Goal: Task Accomplishment & Management: Manage account settings

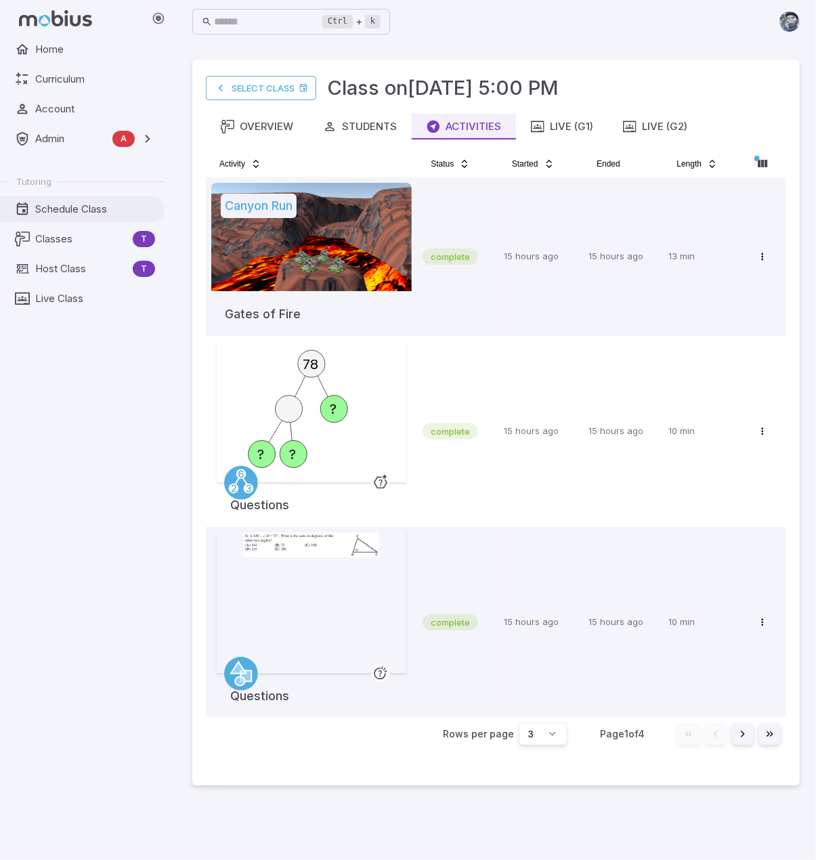
click at [57, 209] on span "Schedule Class" at bounding box center [95, 209] width 120 height 15
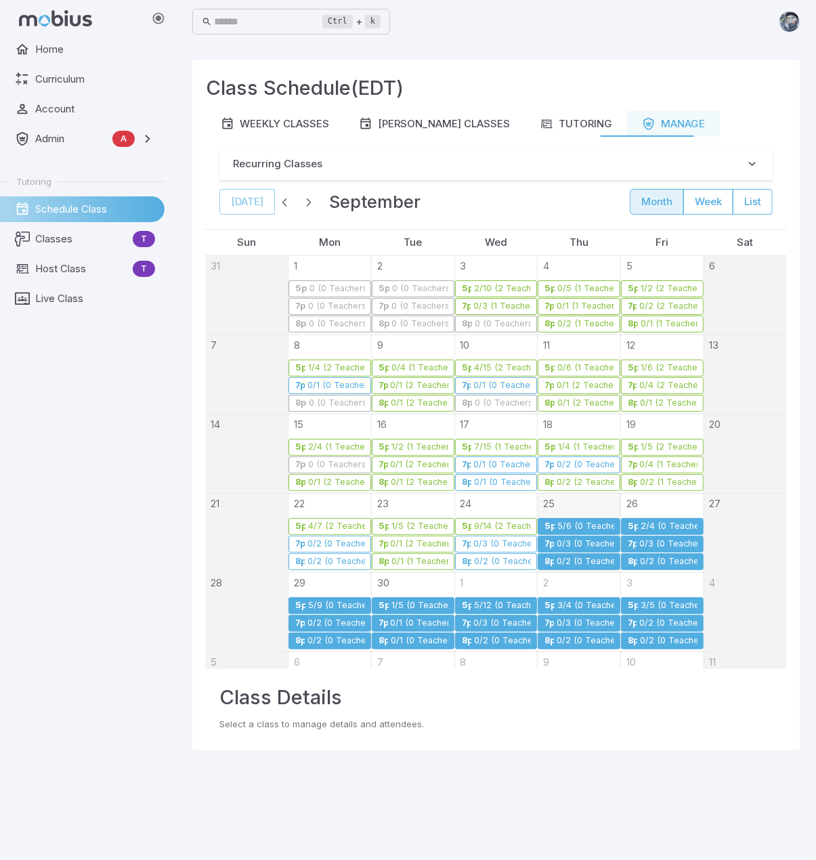
click at [496, 544] on div "0/3 (0 Teachers)" at bounding box center [501, 544] width 58 height 10
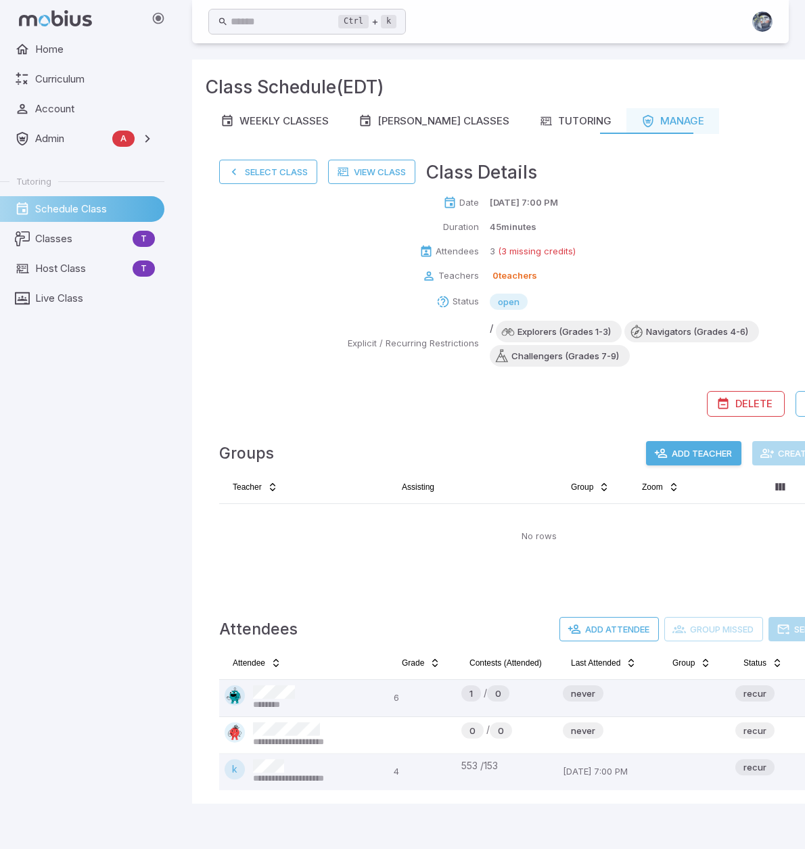
scroll to position [10, 0]
click at [267, 168] on button "Select Class" at bounding box center [268, 172] width 98 height 24
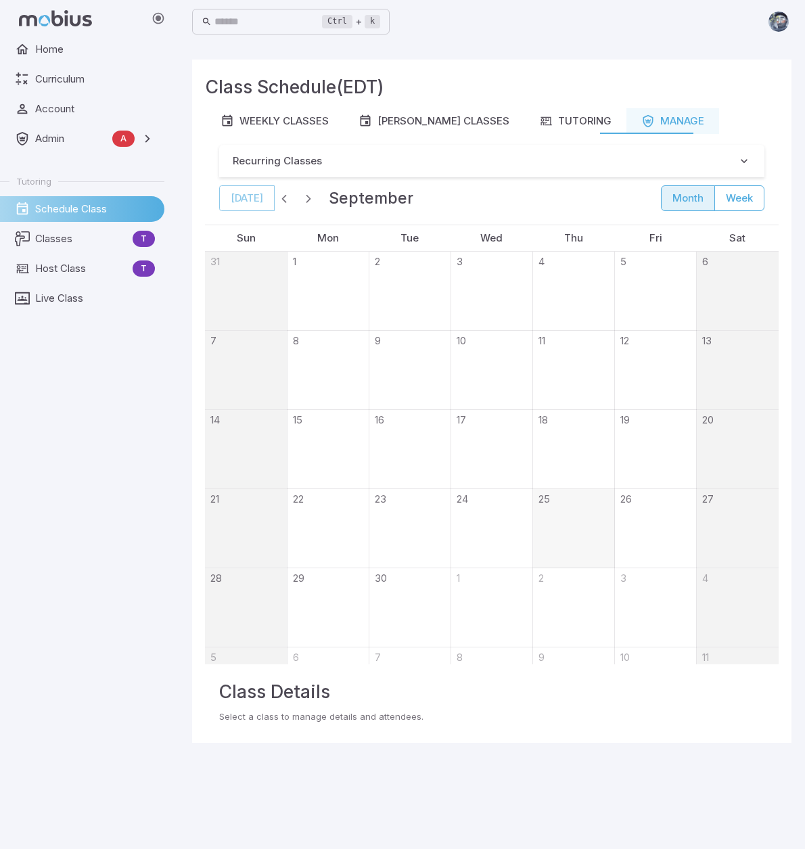
scroll to position [0, 0]
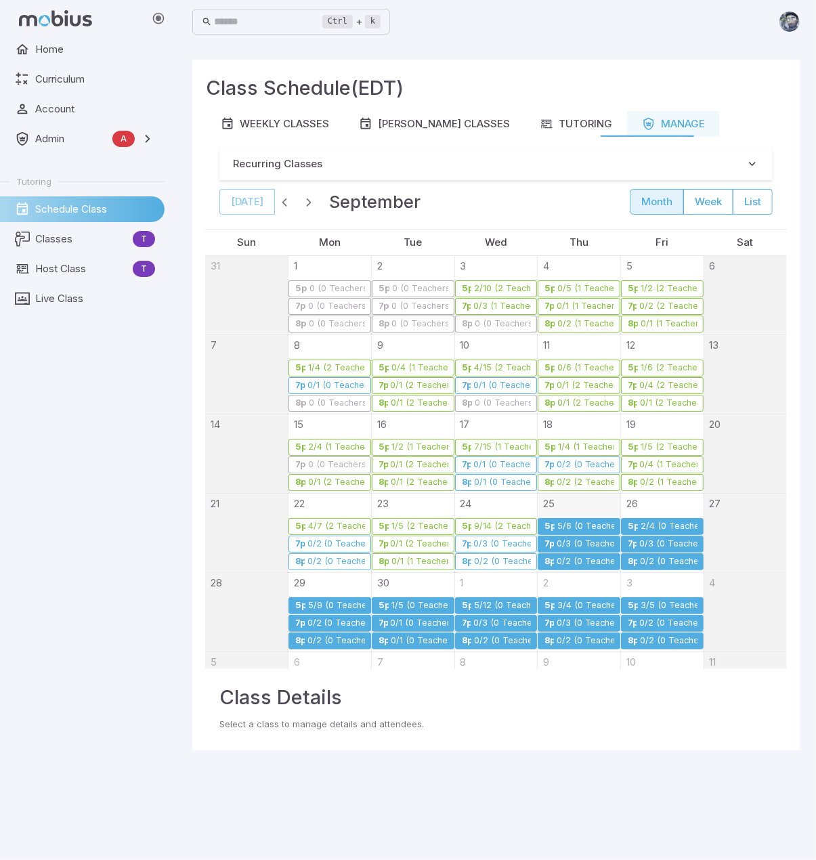
click at [580, 519] on link "5p 5/6 (0 Teachers)" at bounding box center [578, 526] width 83 height 17
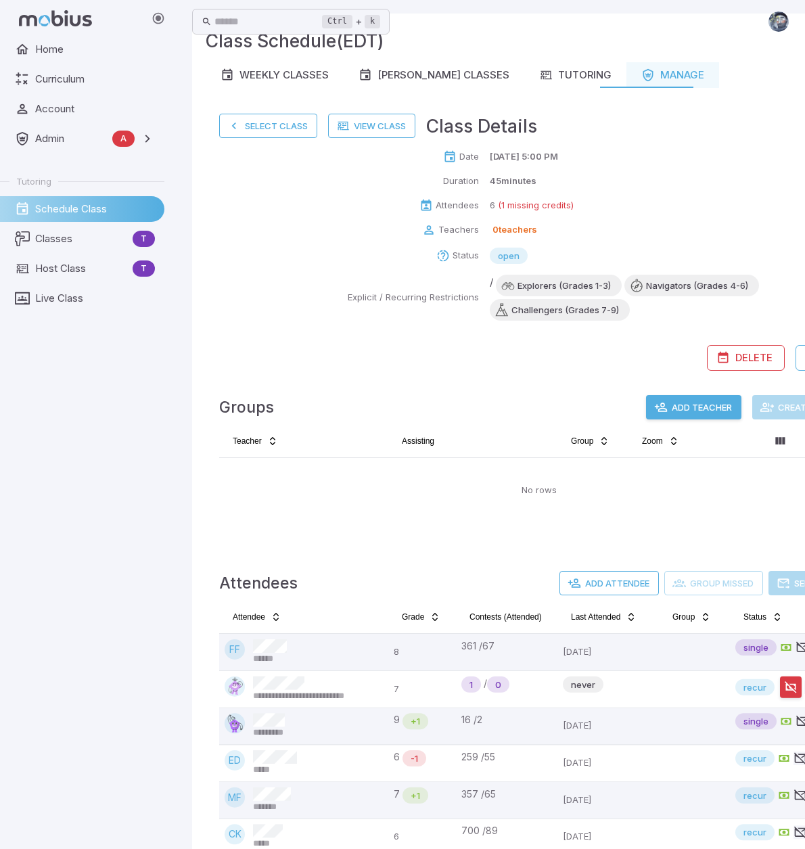
scroll to position [92, 0]
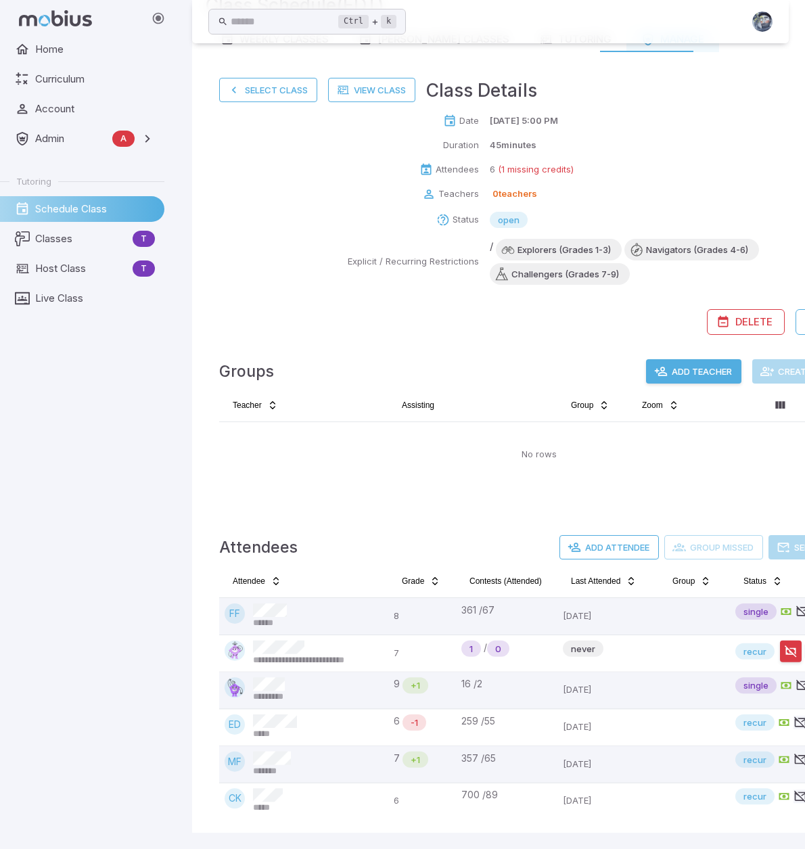
click at [684, 369] on button "Add Teacher" at bounding box center [693, 371] width 95 height 24
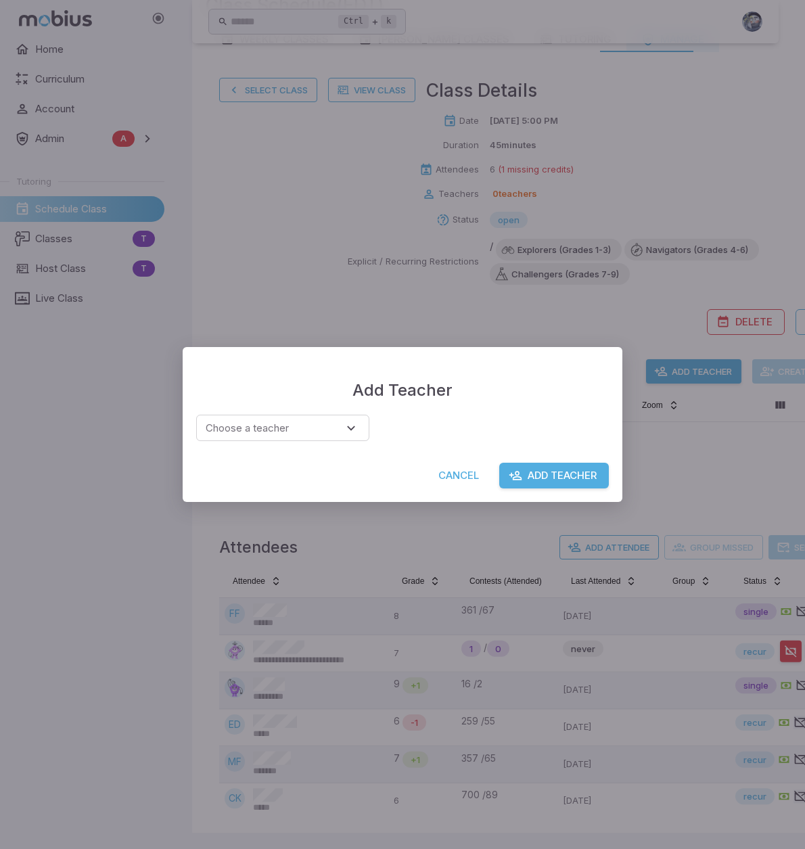
scroll to position [82, 0]
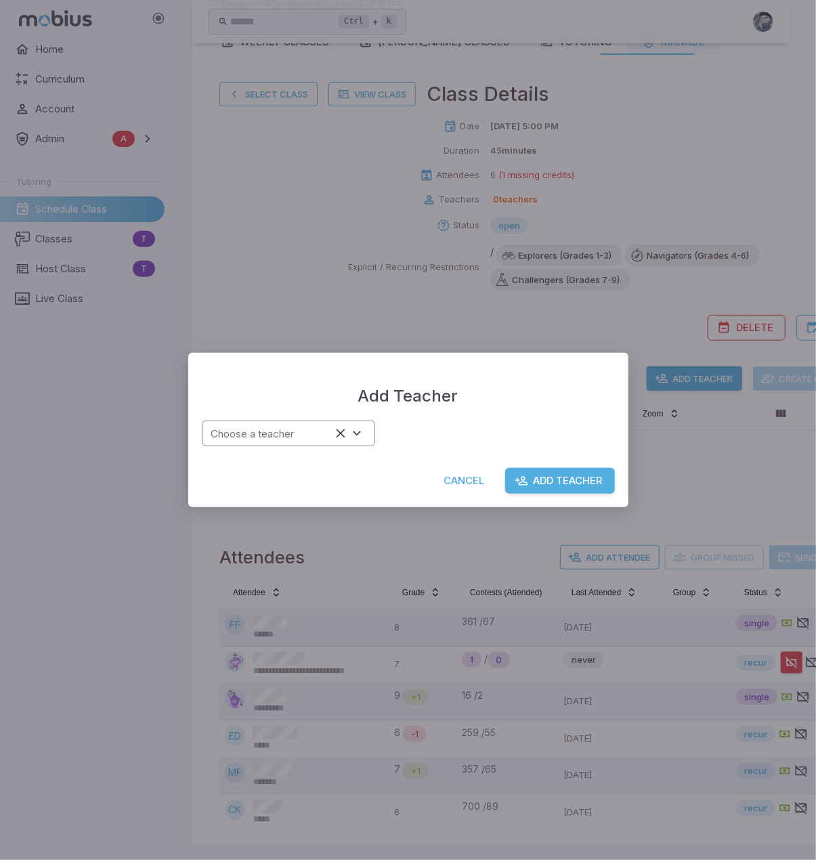
click at [271, 440] on input "Choose a teacher" at bounding box center [268, 433] width 125 height 18
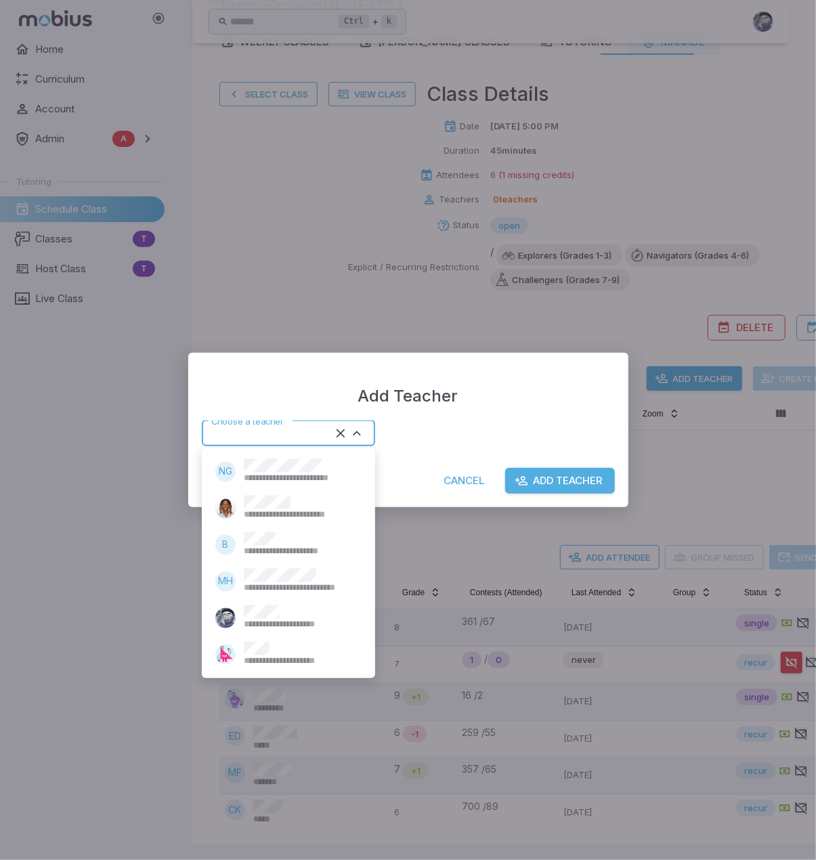
click at [265, 656] on span "**********" at bounding box center [299, 661] width 111 height 12
type input "*****"
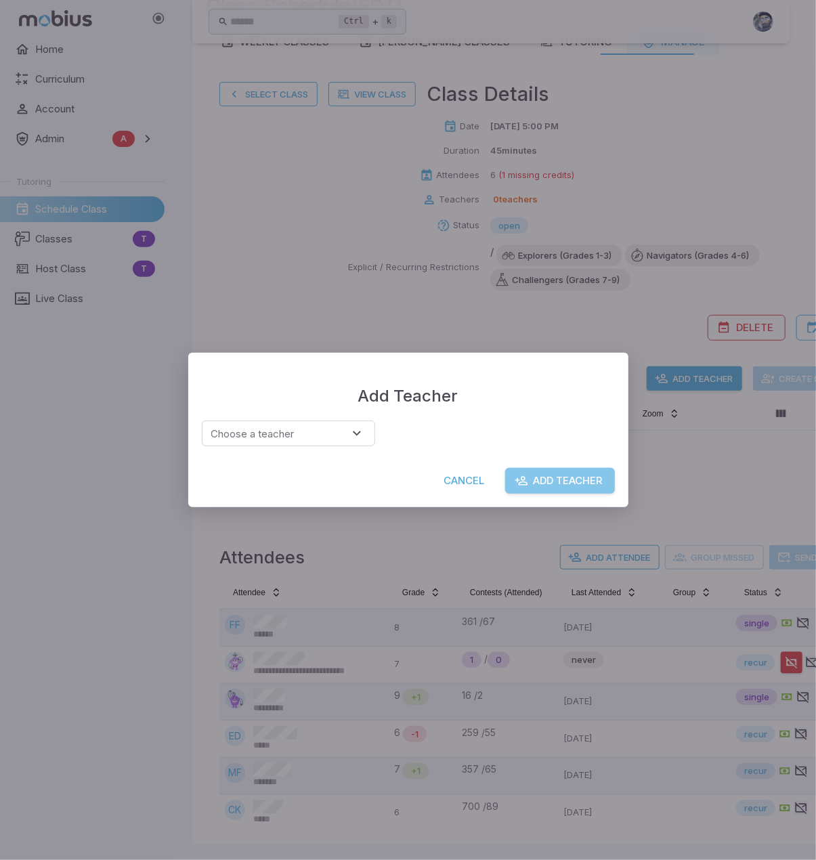
click at [586, 477] on button "Add Teacher" at bounding box center [560, 481] width 110 height 26
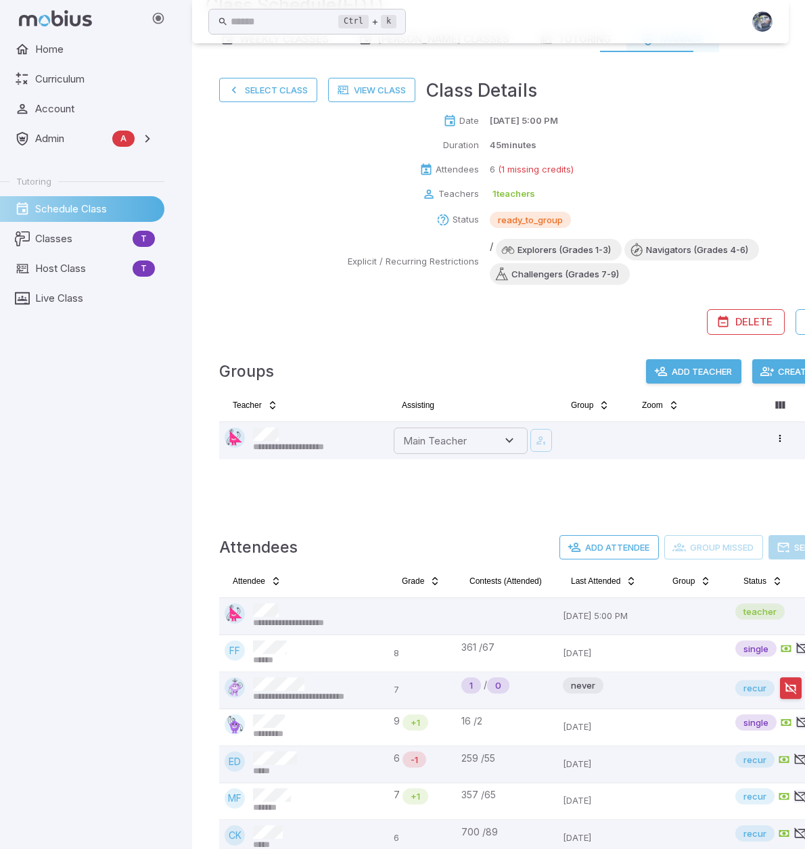
click at [701, 373] on button "Add Teacher" at bounding box center [693, 371] width 95 height 24
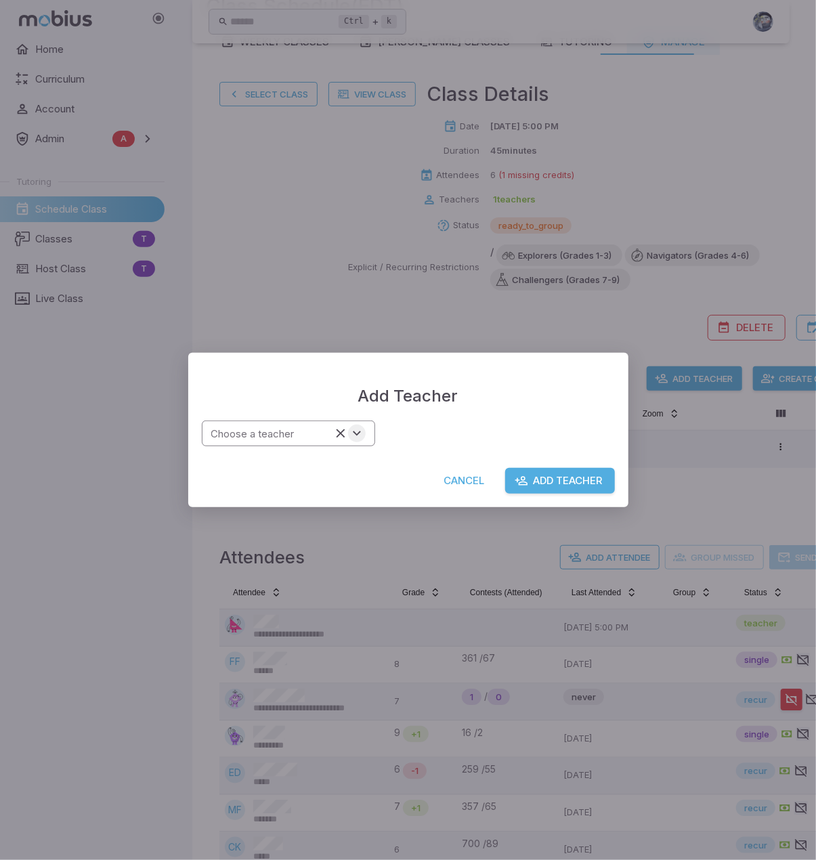
click at [364, 431] on button "Open" at bounding box center [357, 433] width 18 height 18
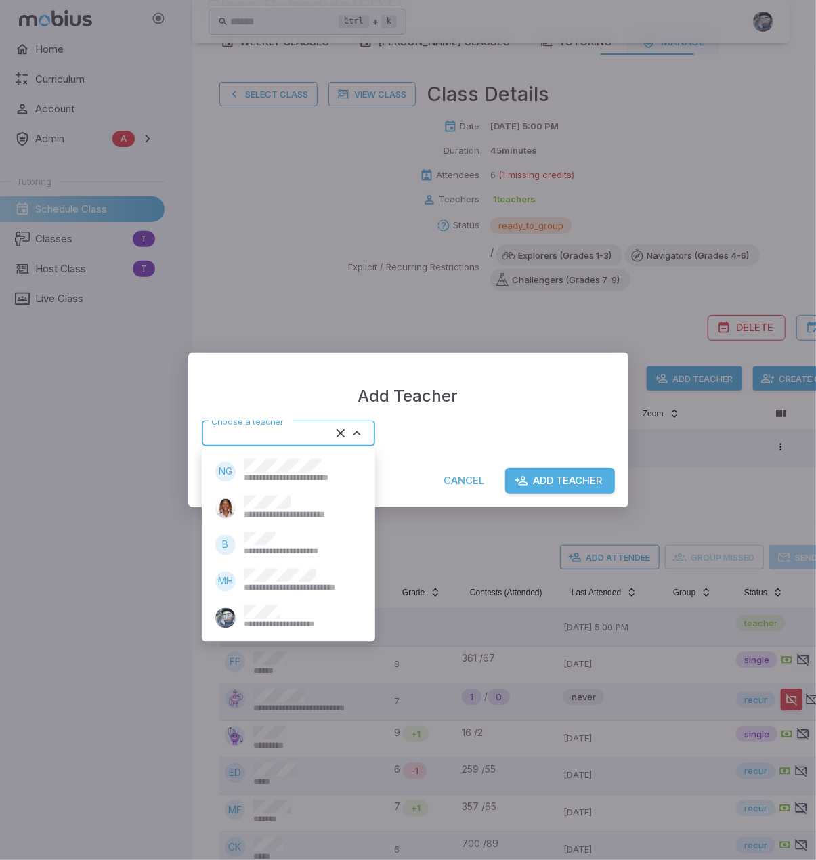
click at [277, 533] on div "**********" at bounding box center [299, 545] width 110 height 26
type input "******"
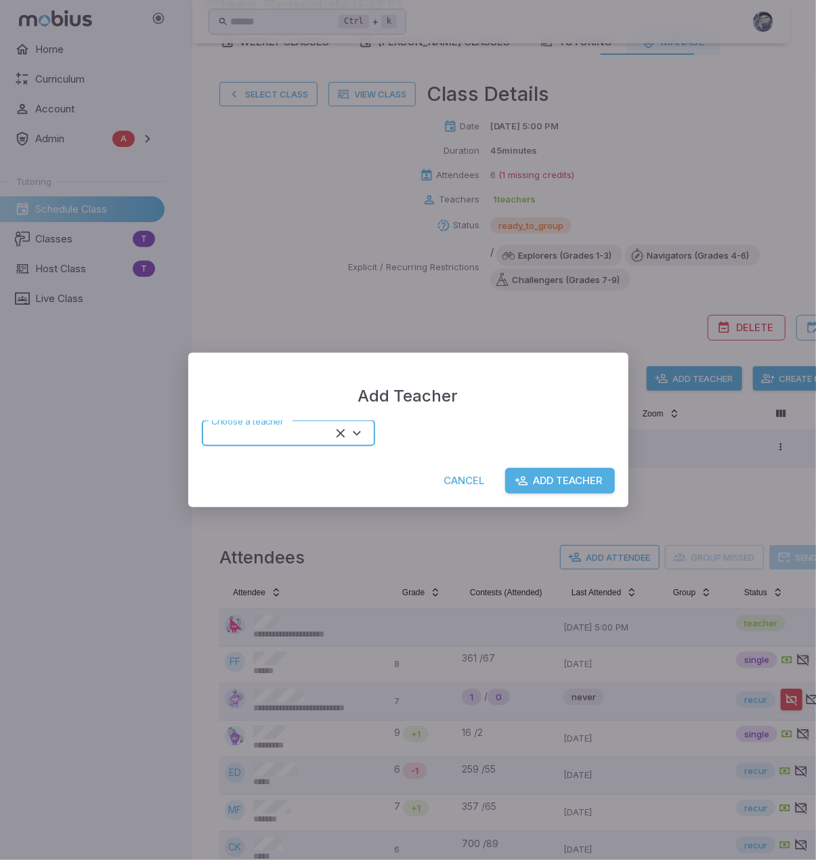
click at [537, 473] on button "Add Teacher" at bounding box center [560, 481] width 110 height 26
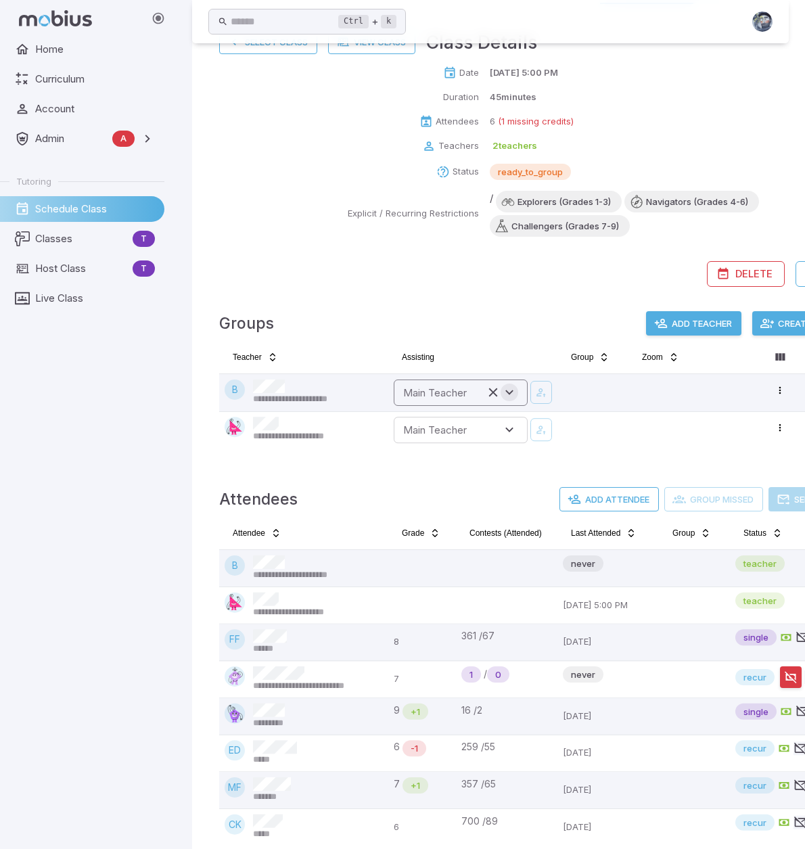
scroll to position [150, 0]
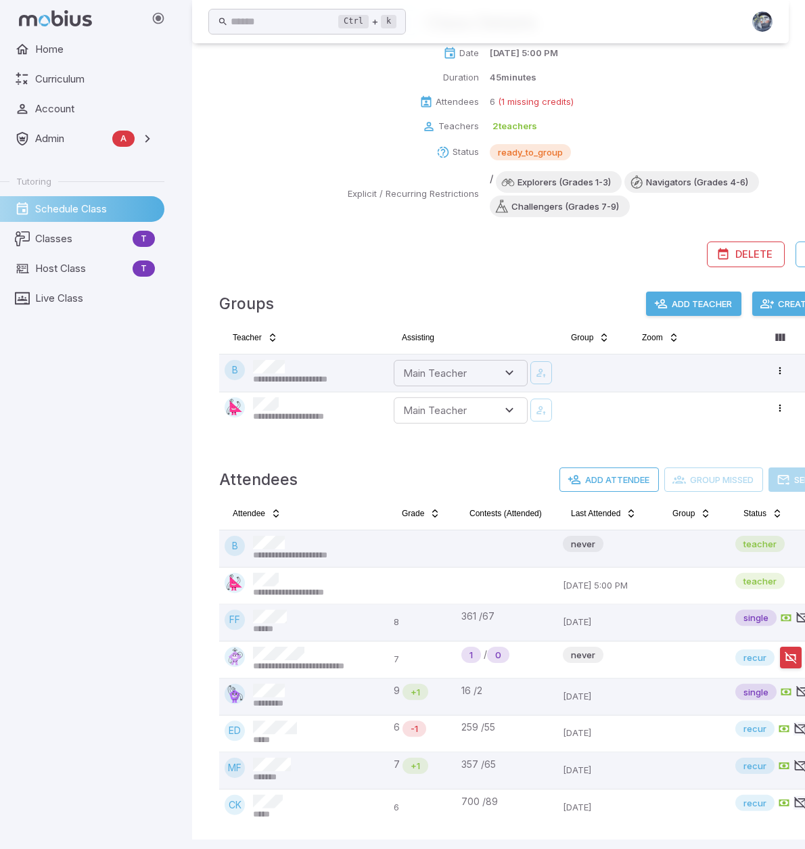
click at [788, 304] on button "Create Groups" at bounding box center [806, 304] width 106 height 24
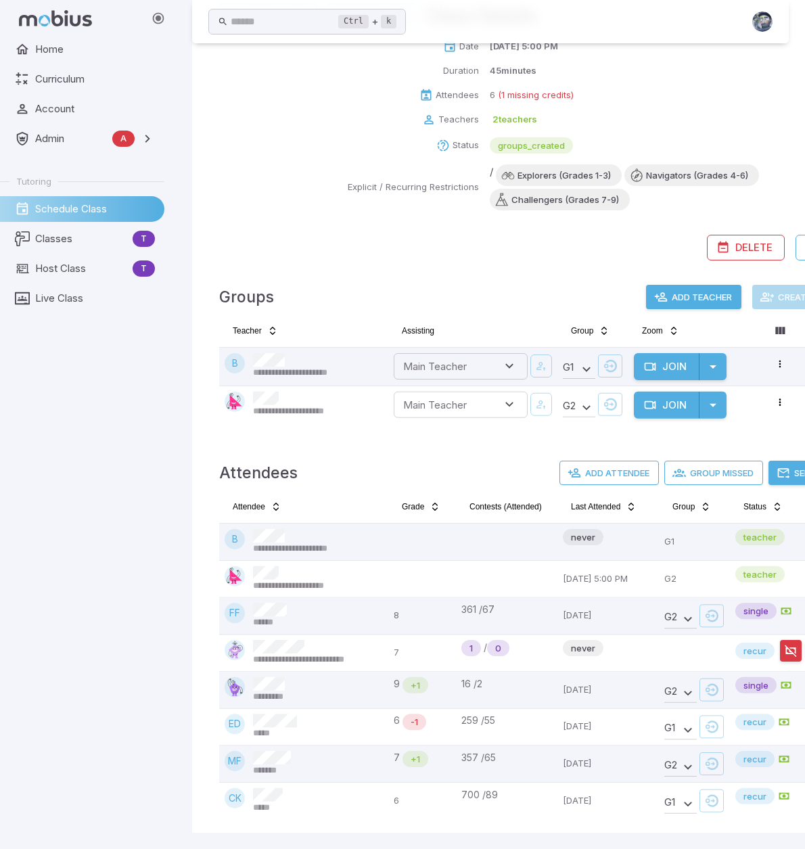
scroll to position [167, 0]
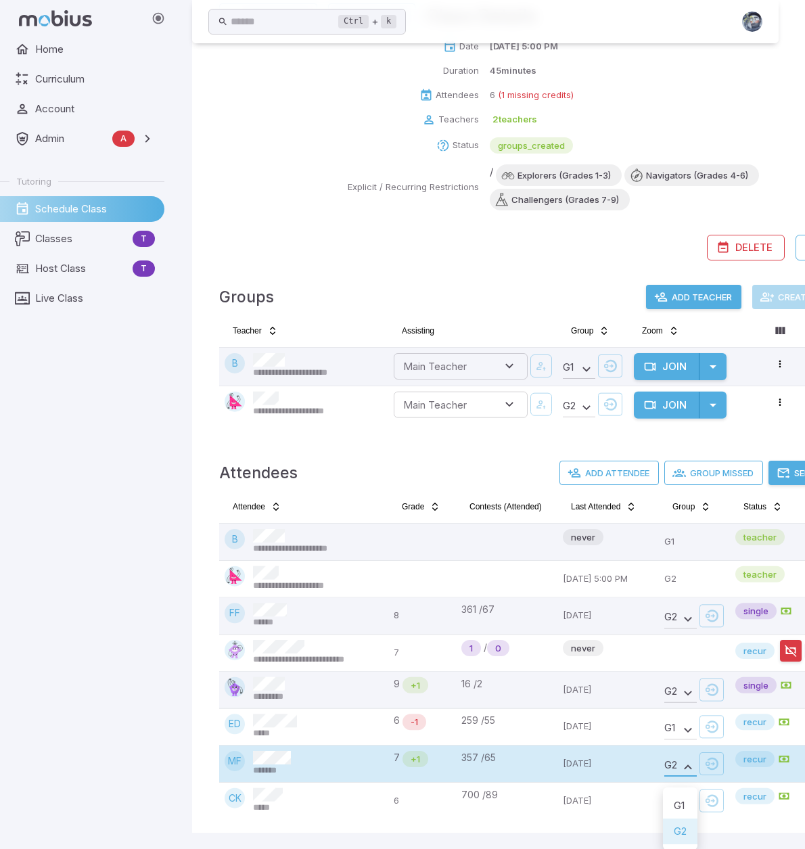
click at [686, 763] on body "**********" at bounding box center [402, 347] width 805 height 1006
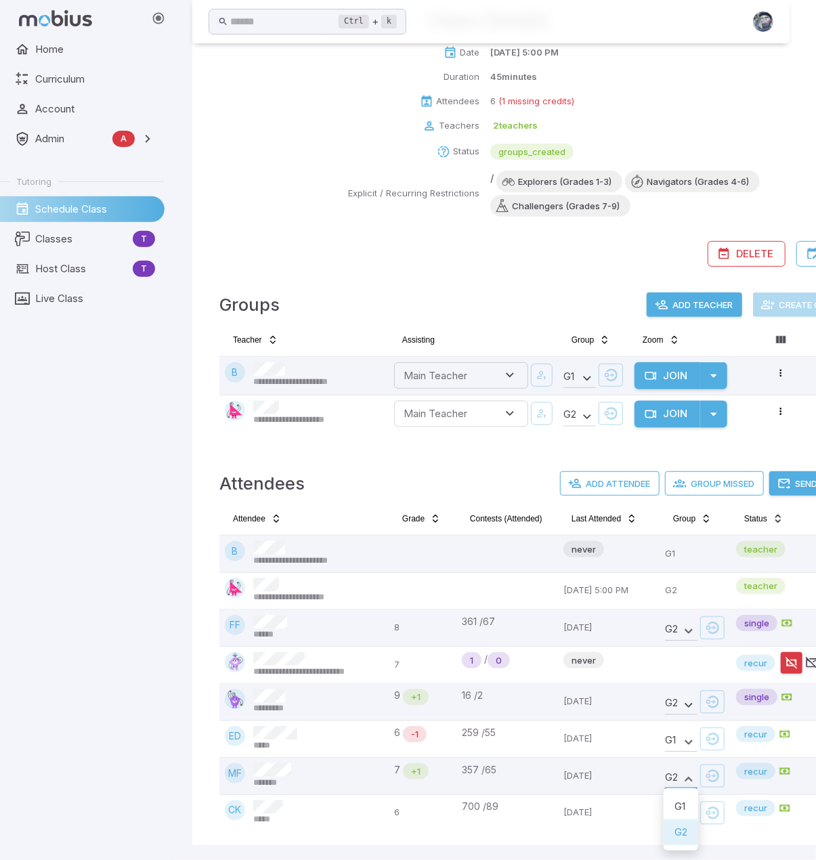
click at [687, 802] on li "G 1" at bounding box center [680, 806] width 35 height 26
type input "**********"
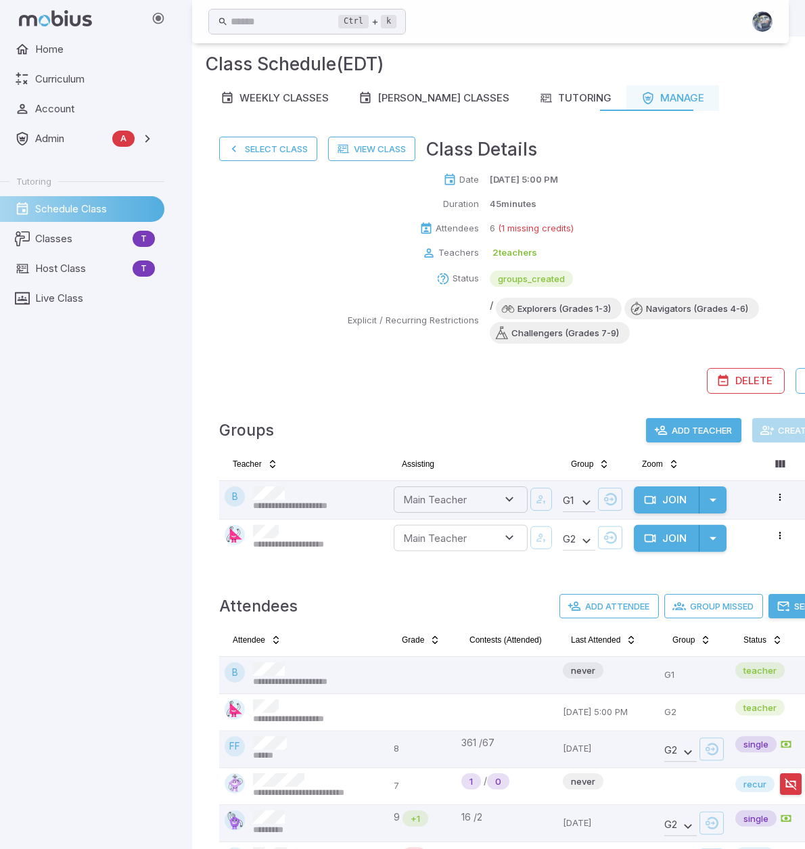
scroll to position [20, 0]
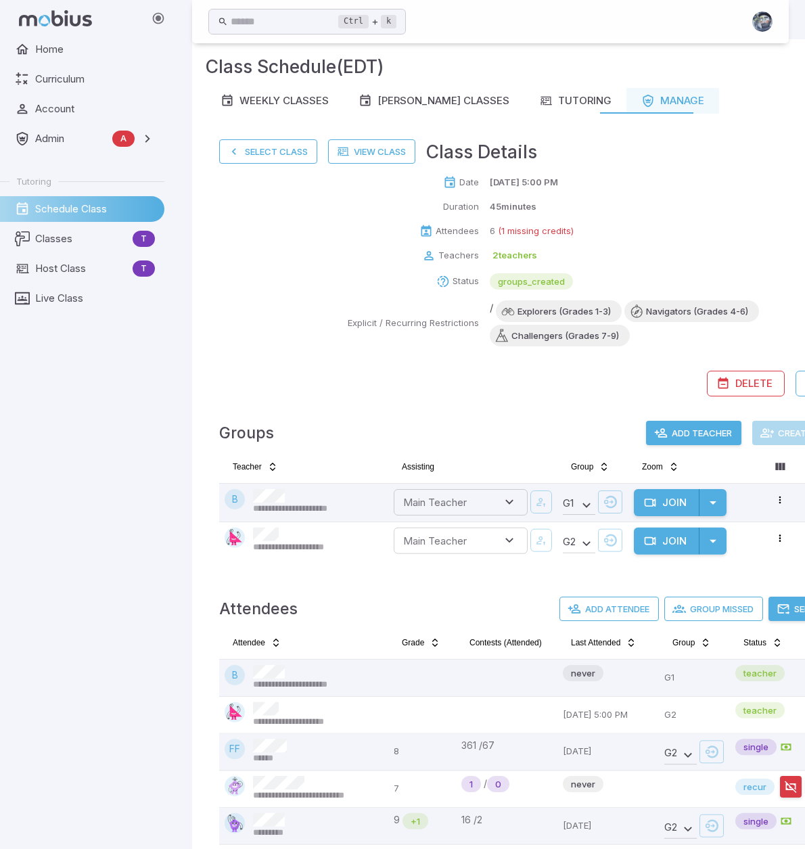
click at [786, 617] on button "Send Emails" at bounding box center [814, 609] width 90 height 24
click at [266, 155] on button "Select Class" at bounding box center [268, 151] width 98 height 24
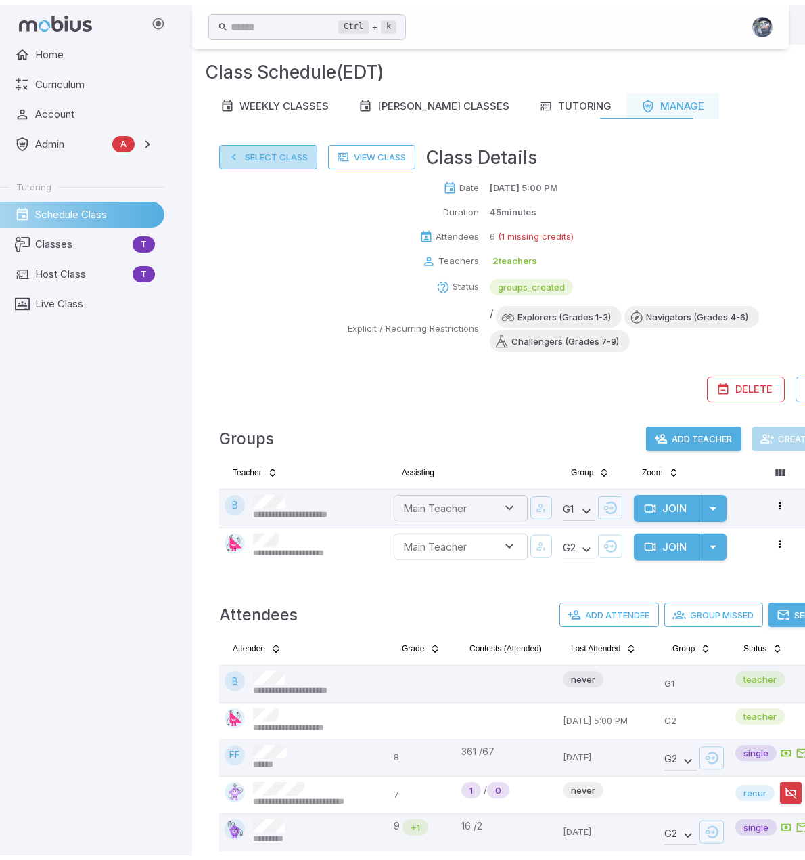
scroll to position [0, 0]
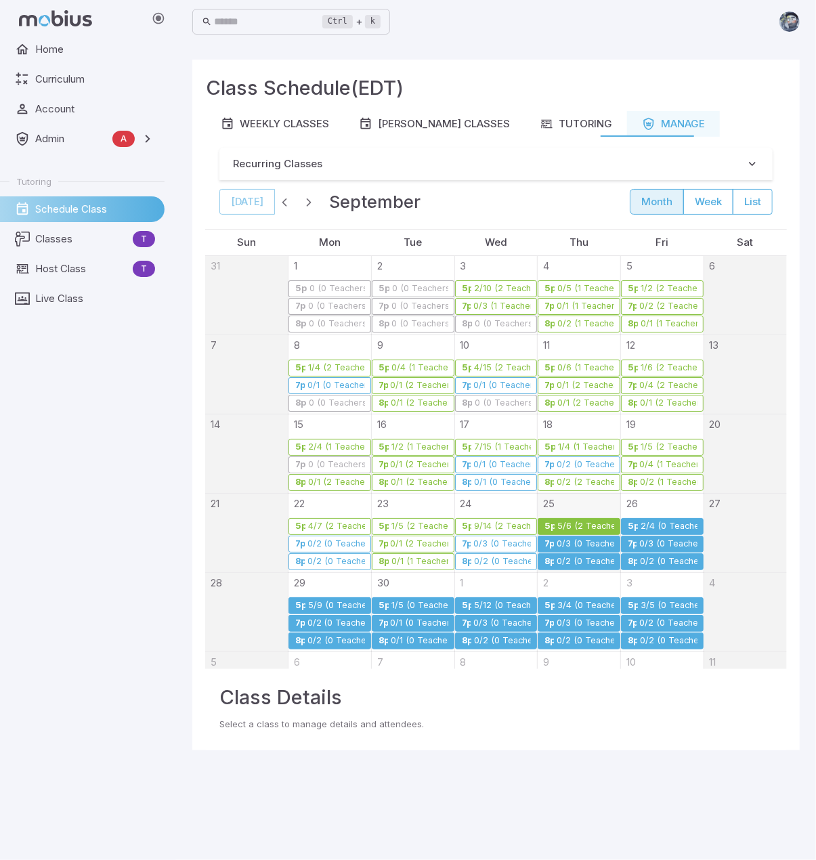
click at [571, 539] on div "0/3 (0 Teachers)" at bounding box center [585, 544] width 58 height 10
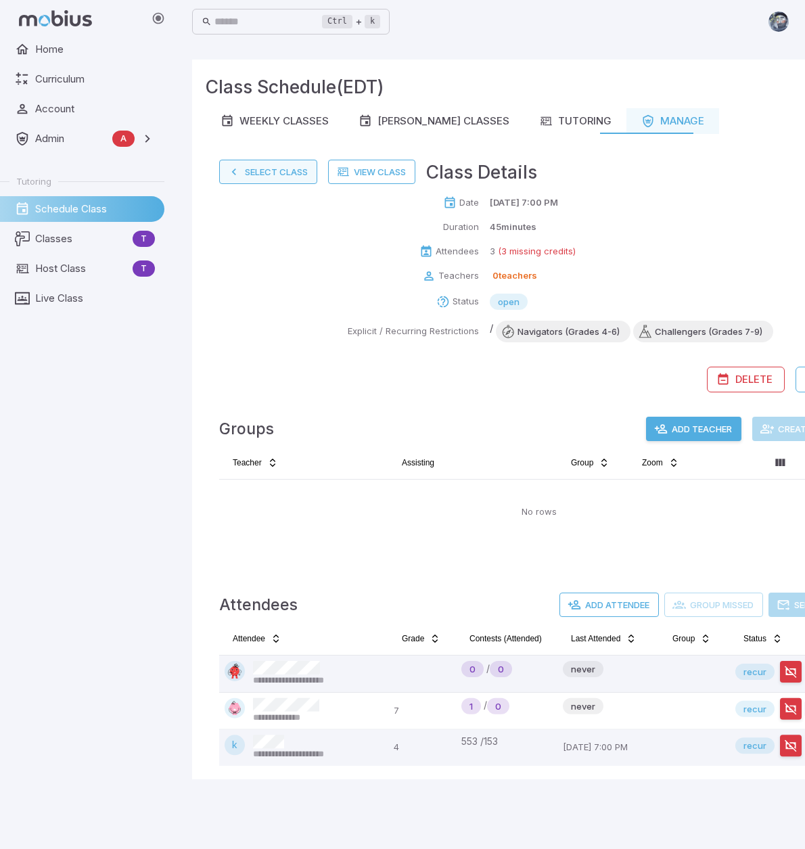
click at [254, 172] on button "Select Class" at bounding box center [268, 172] width 98 height 24
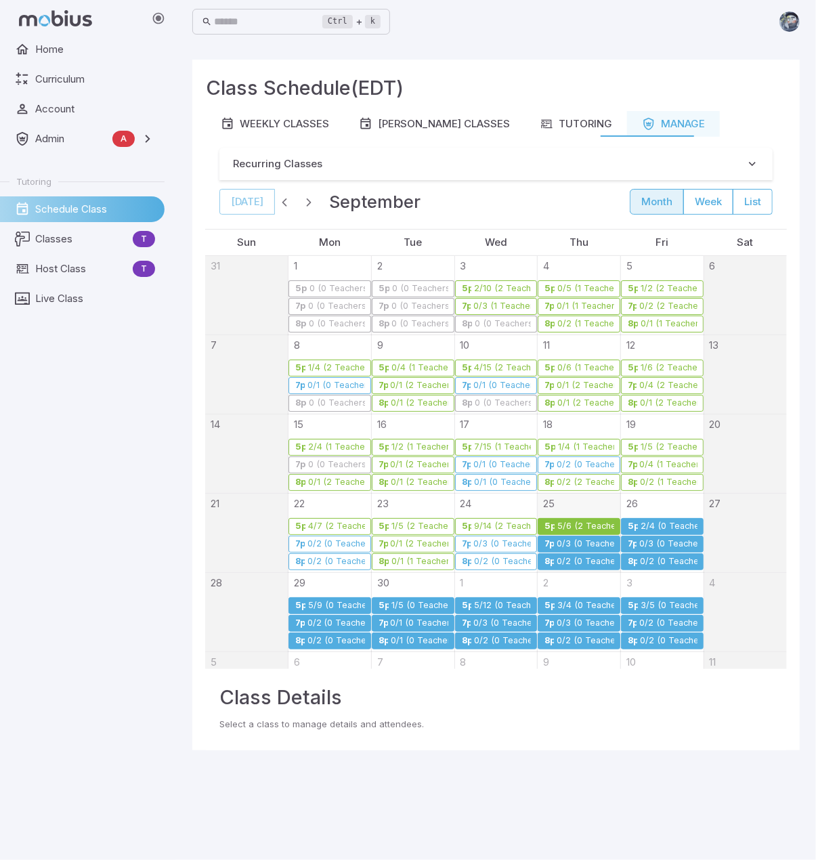
click at [571, 556] on div "0/2 (0 Teachers)" at bounding box center [585, 561] width 58 height 10
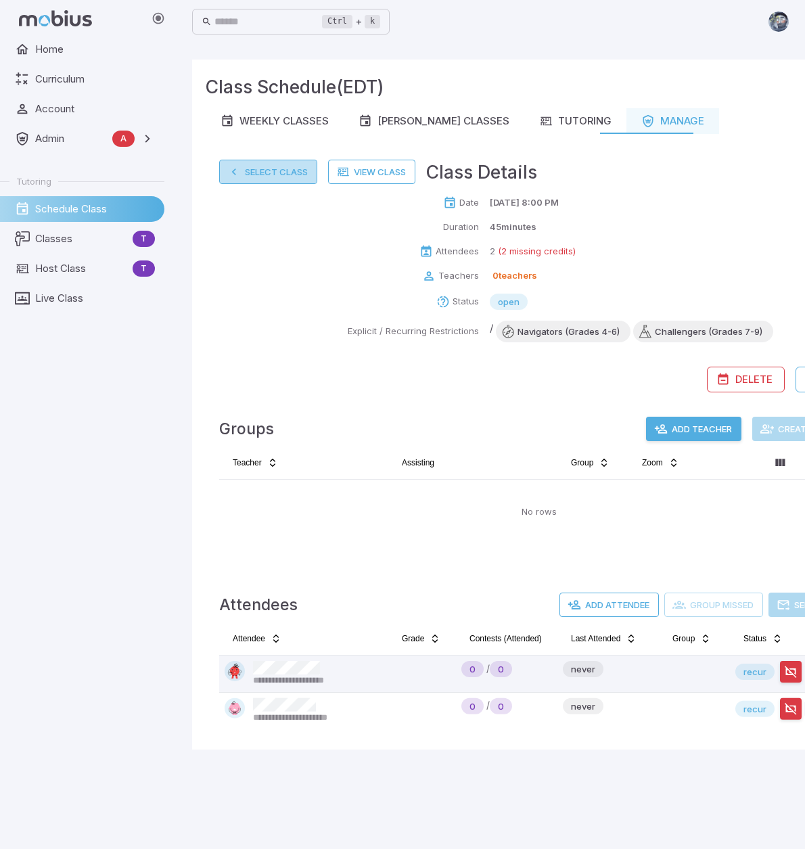
click at [275, 177] on button "Select Class" at bounding box center [268, 172] width 98 height 24
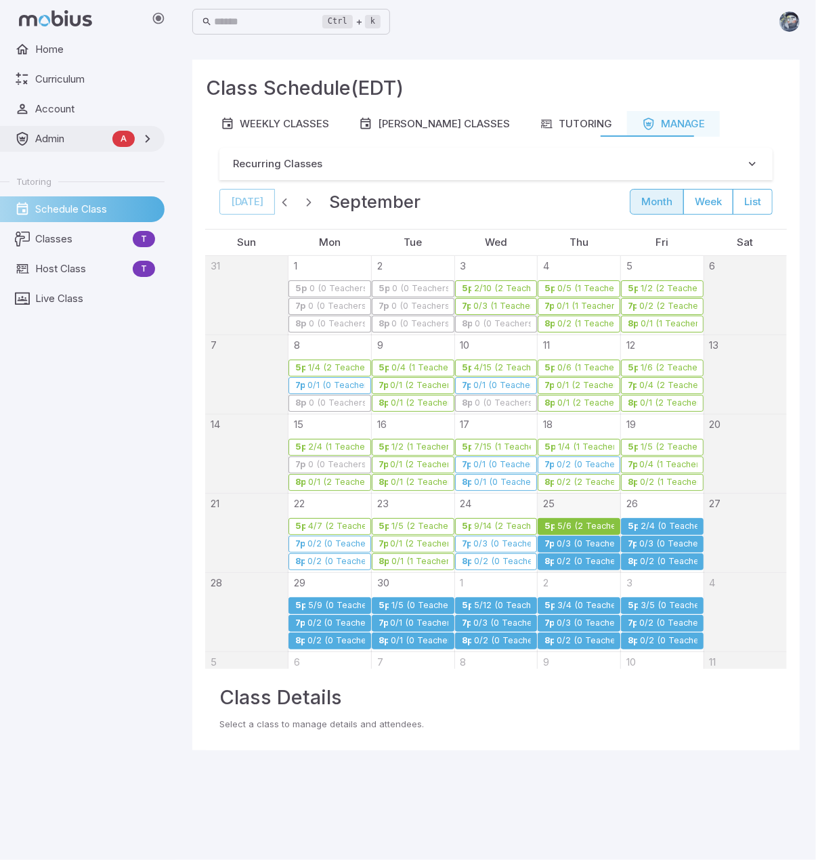
click at [97, 141] on span "Admin" at bounding box center [71, 138] width 72 height 15
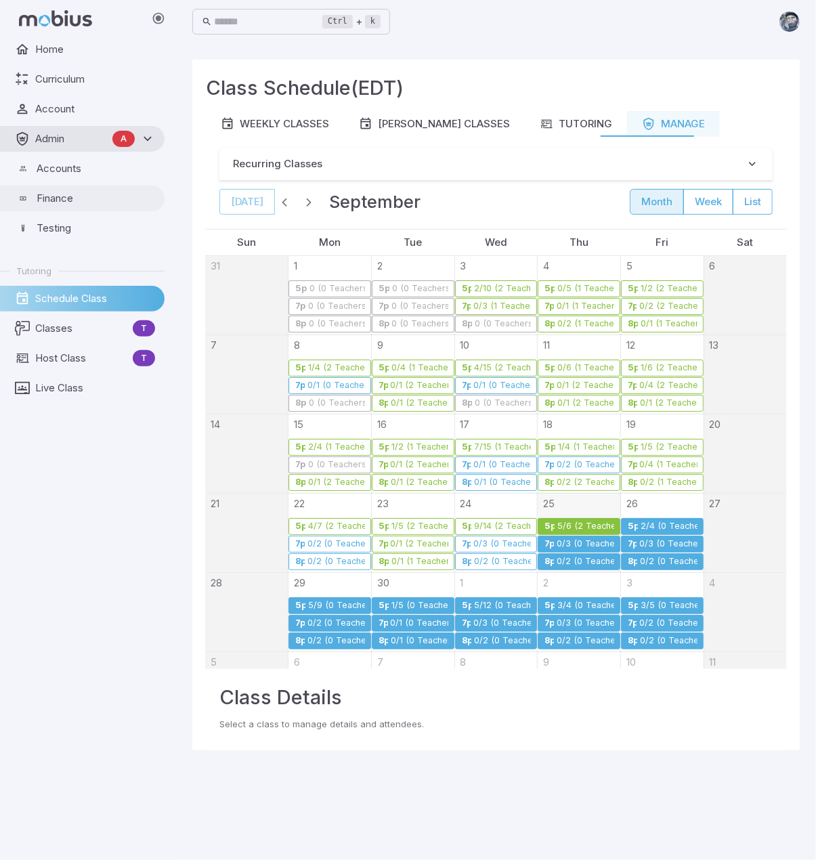
click at [60, 205] on span "Finance" at bounding box center [96, 198] width 118 height 15
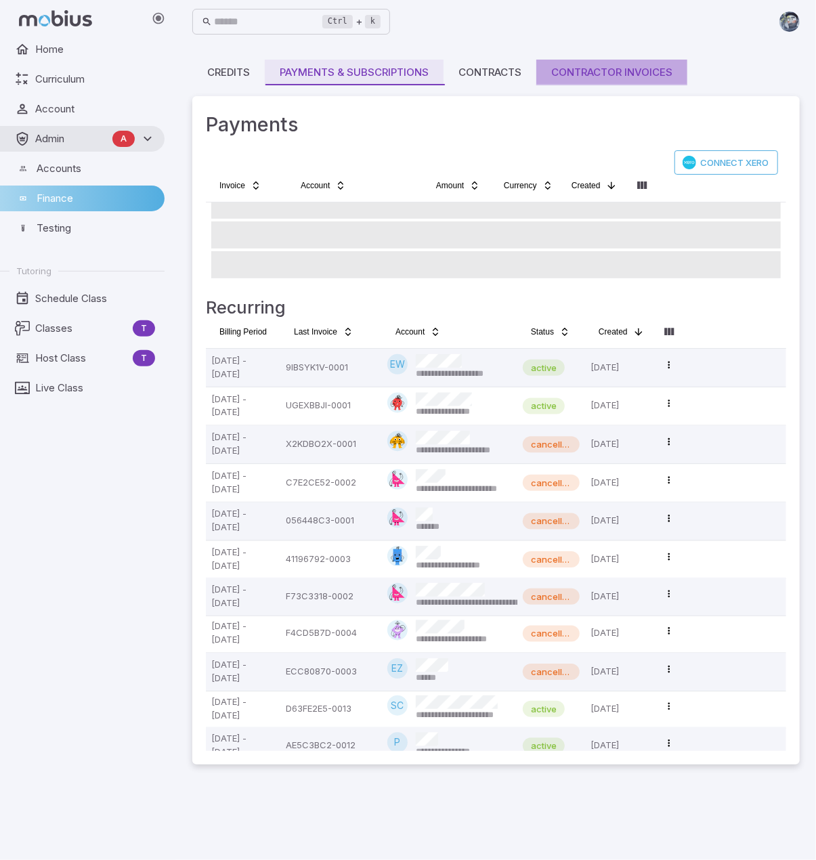
click at [579, 74] on div "Contractor Invoices" at bounding box center [611, 72] width 121 height 15
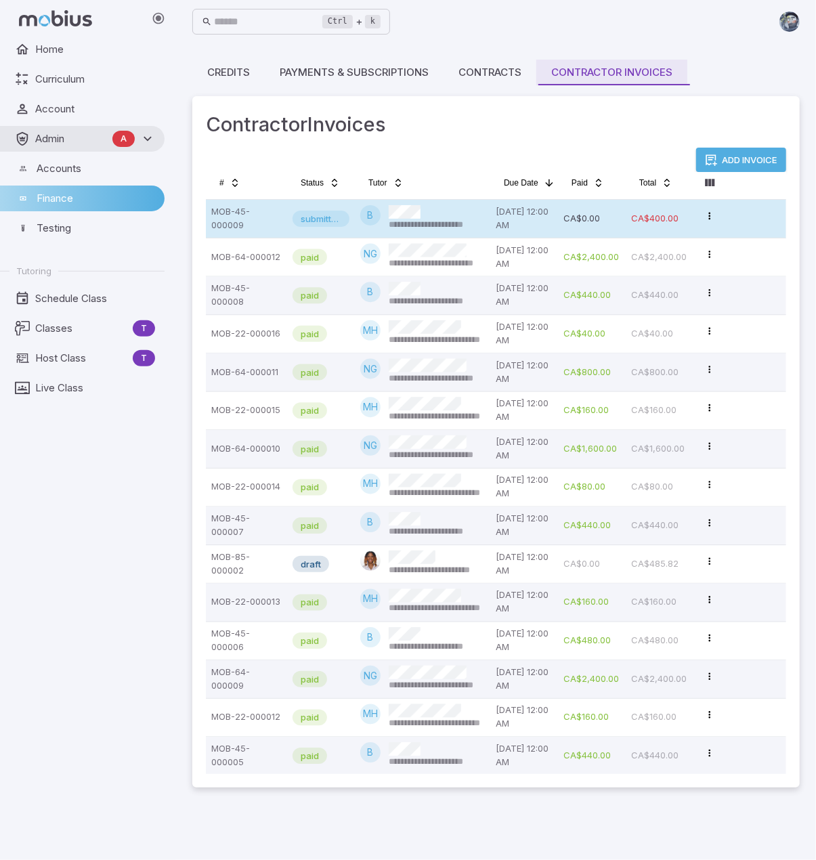
click at [435, 215] on div "**********" at bounding box center [444, 218] width 110 height 26
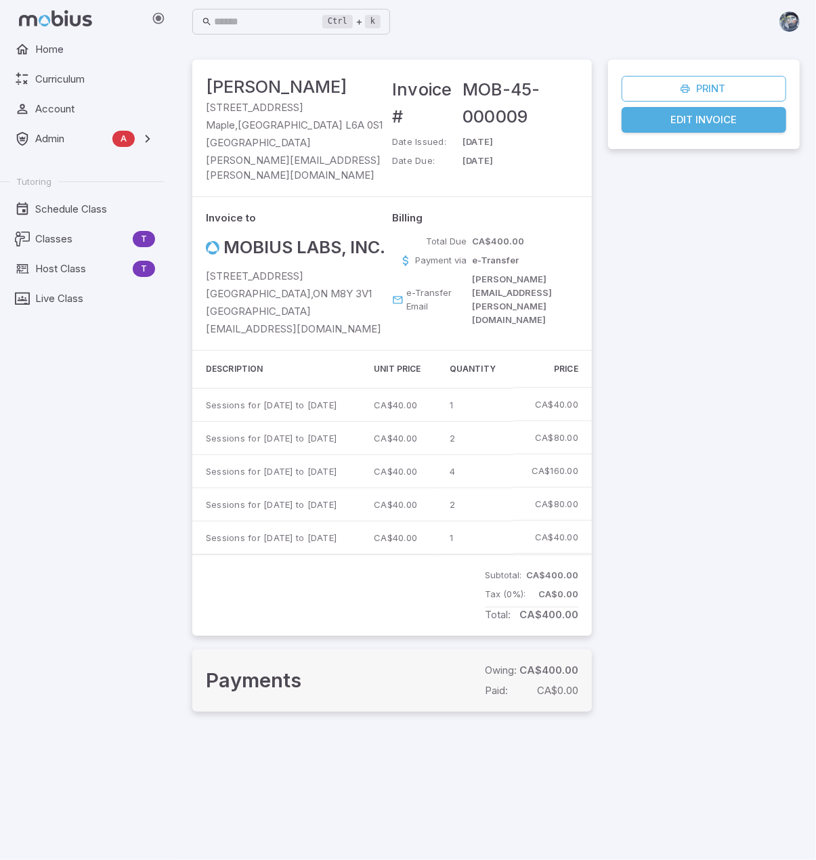
click at [735, 123] on link "Edit Invoice" at bounding box center [703, 120] width 164 height 26
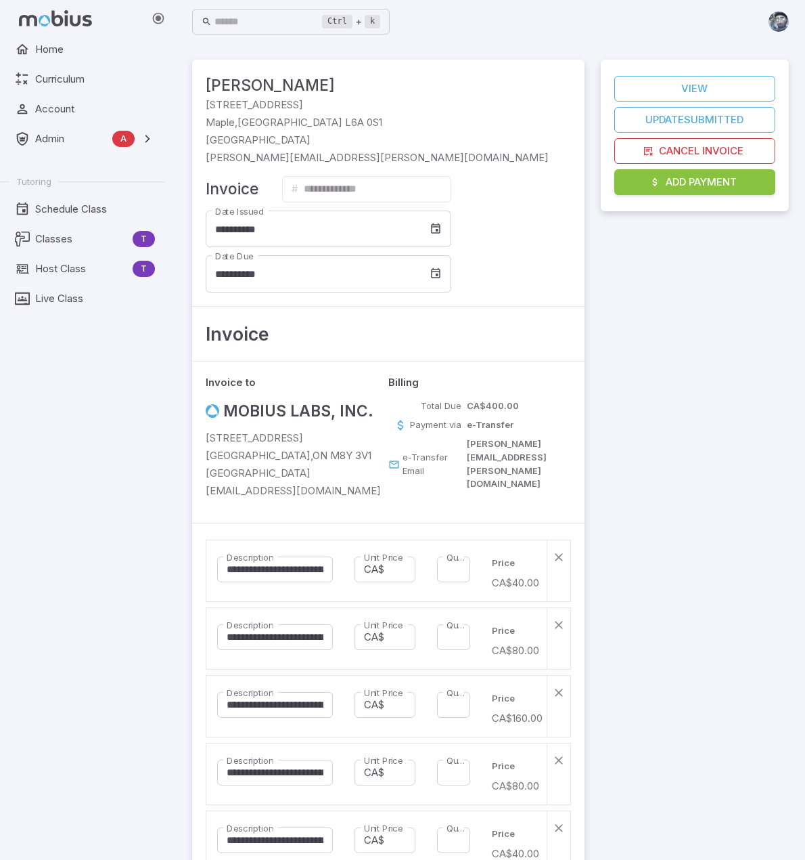
click at [151, 503] on div "Home Curriculum Account Admin A Accounts Finance Testing Tutoring Schedule Clas…" at bounding box center [87, 448] width 175 height 823
click at [417, 176] on div "**********" at bounding box center [366, 189] width 169 height 26
click at [679, 184] on button "Add Payment" at bounding box center [695, 182] width 161 height 26
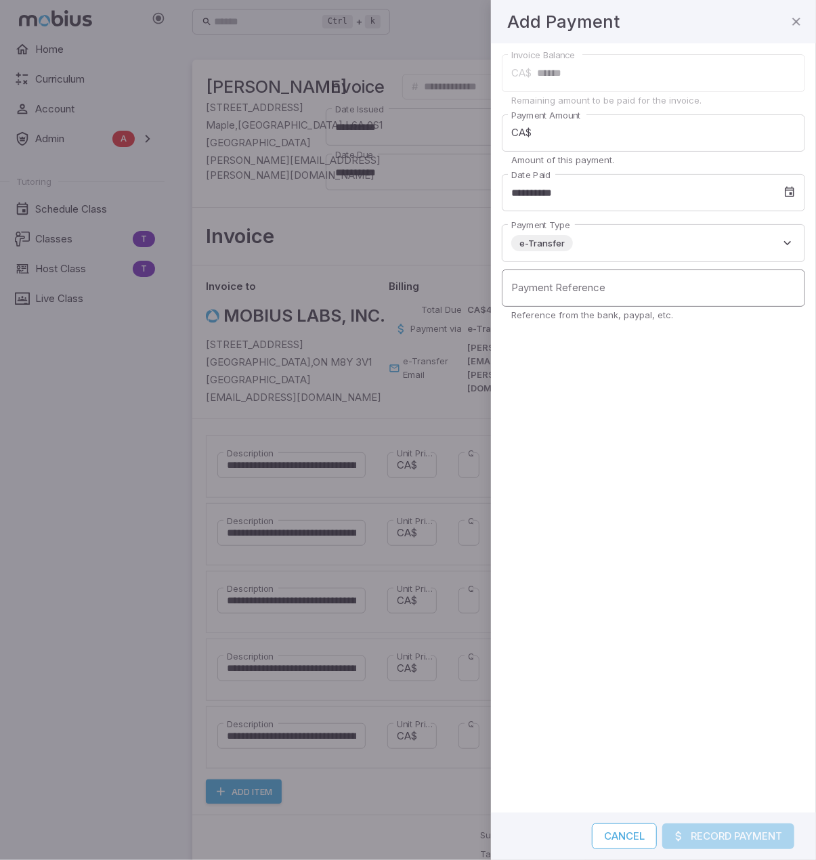
click at [616, 288] on input "Payment Reference" at bounding box center [653, 287] width 303 height 37
paste input "**********"
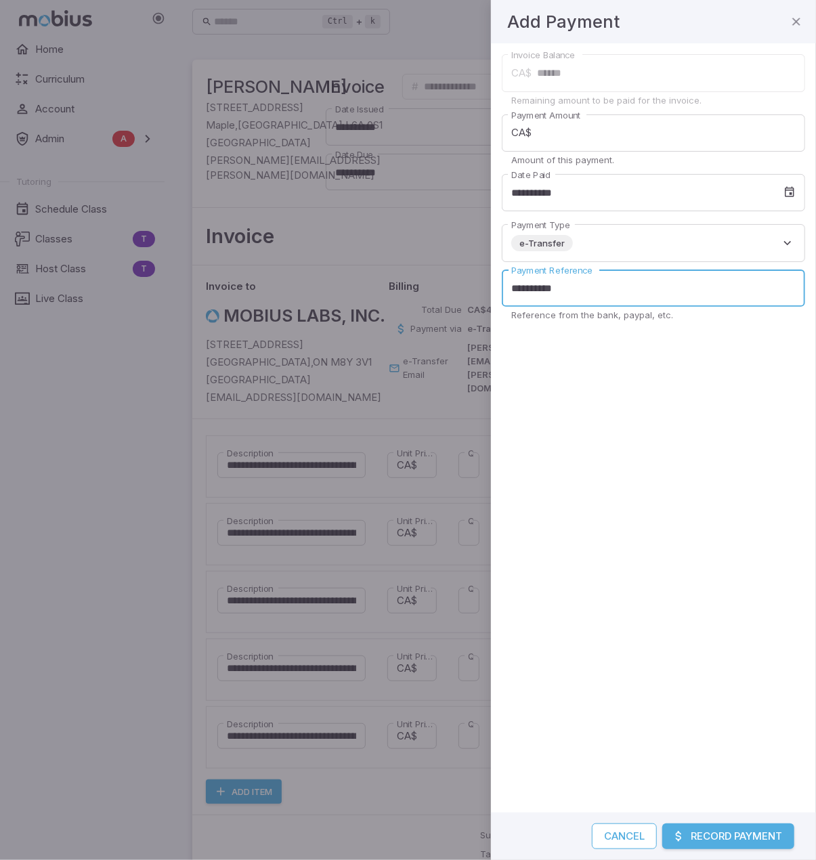
type input "**********"
click at [726, 830] on button "Record Payment" at bounding box center [728, 836] width 132 height 26
type input "****"
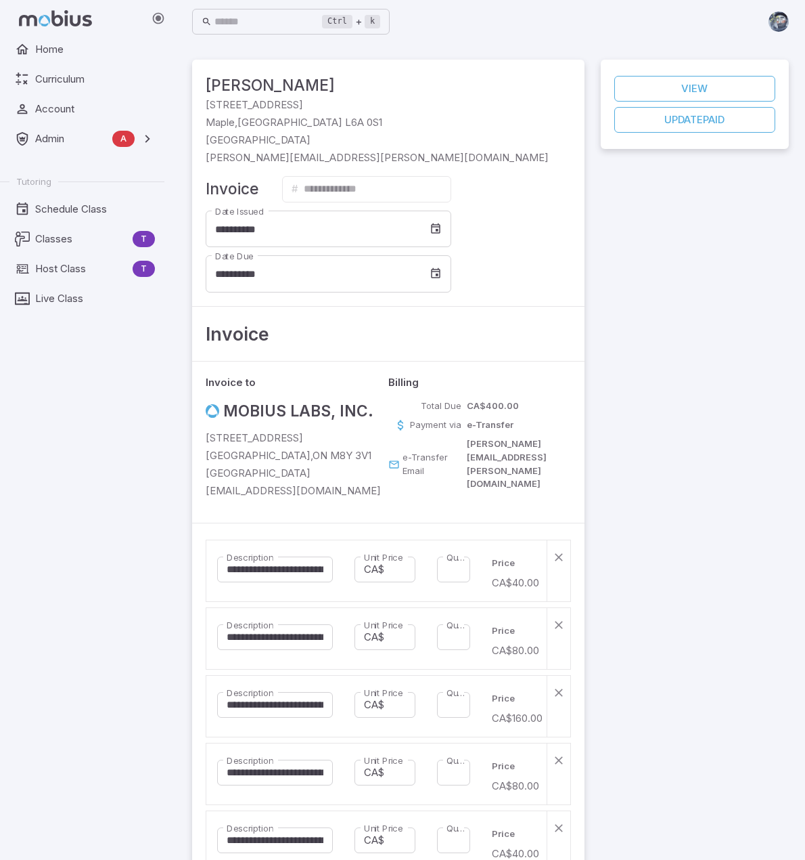
click at [670, 277] on div "View Update paid" at bounding box center [695, 603] width 188 height 1087
click at [658, 246] on div "View Update paid" at bounding box center [695, 603] width 188 height 1087
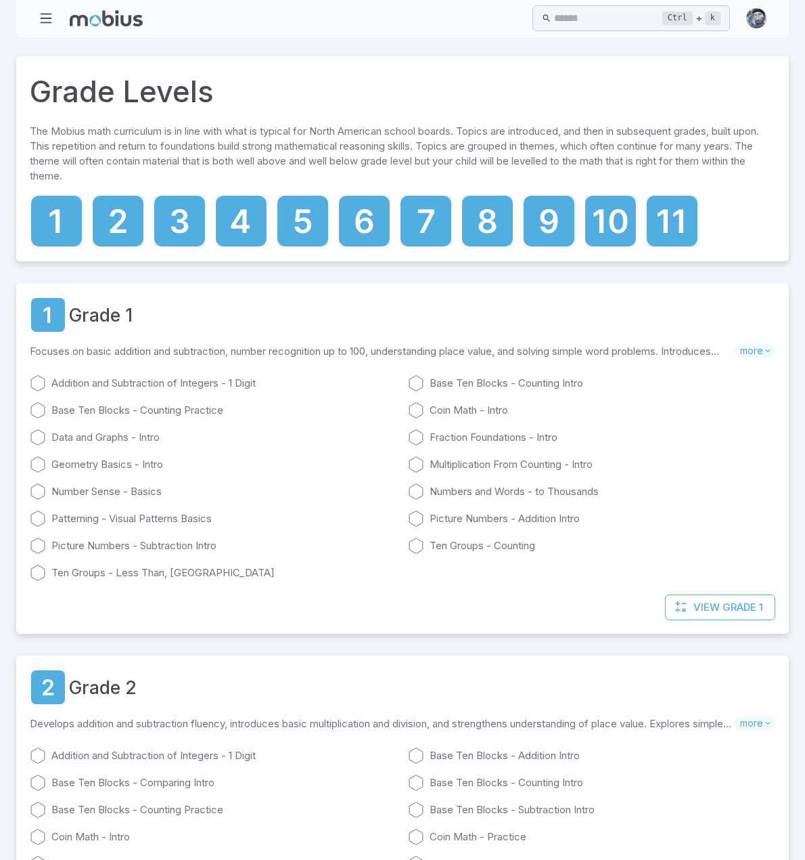
click at [0, 0] on span "Math Themes" at bounding box center [0, 0] width 0 height 0
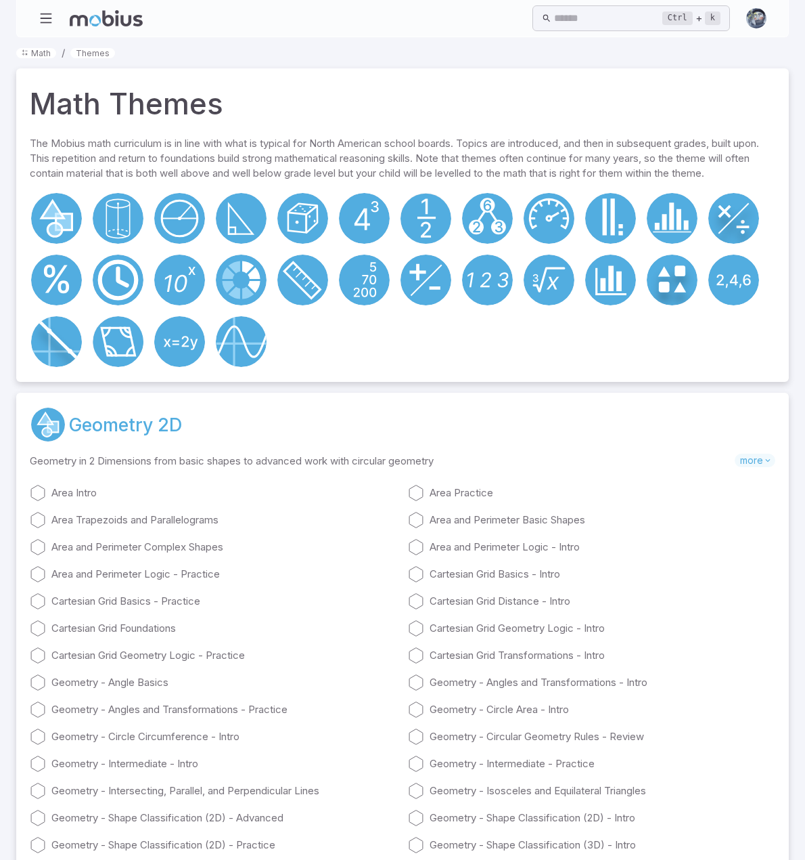
click at [150, 438] on link "Geometry 2D" at bounding box center [125, 424] width 113 height 27
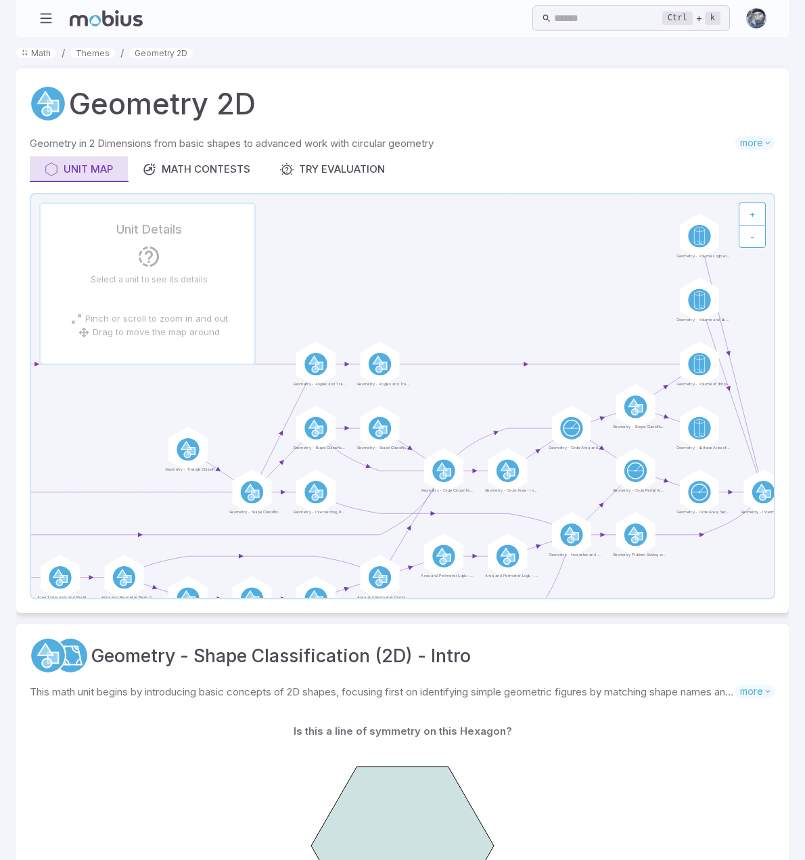
click at [58, 176] on icon at bounding box center [52, 169] width 14 height 14
click at [250, 177] on div "Math Contests" at bounding box center [197, 169] width 108 height 15
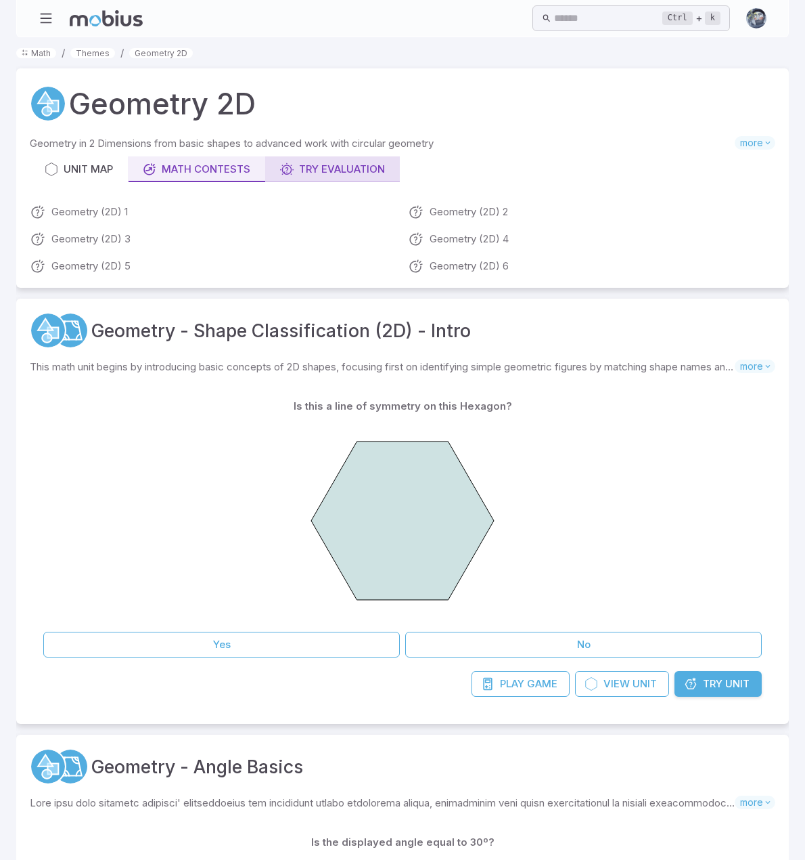
click at [385, 177] on div "Try Evaluation" at bounding box center [332, 169] width 105 height 15
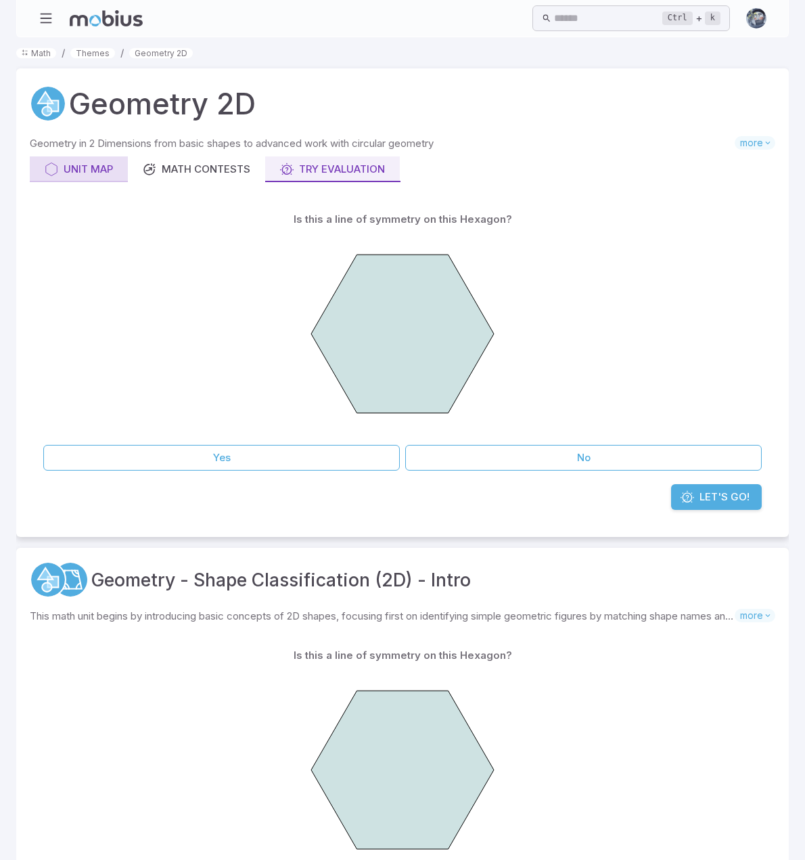
click at [113, 177] on div "Unit Map" at bounding box center [79, 169] width 68 height 15
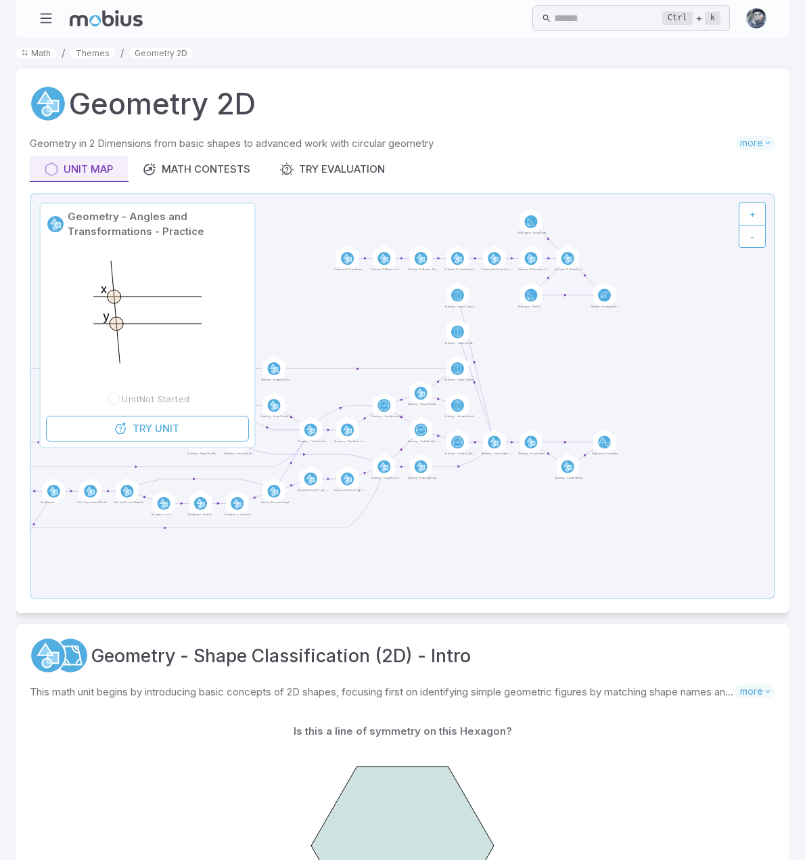
drag, startPoint x: 539, startPoint y: 389, endPoint x: 504, endPoint y: 329, distance: 69.2
click at [504, 329] on icon at bounding box center [402, 395] width 743 height 403
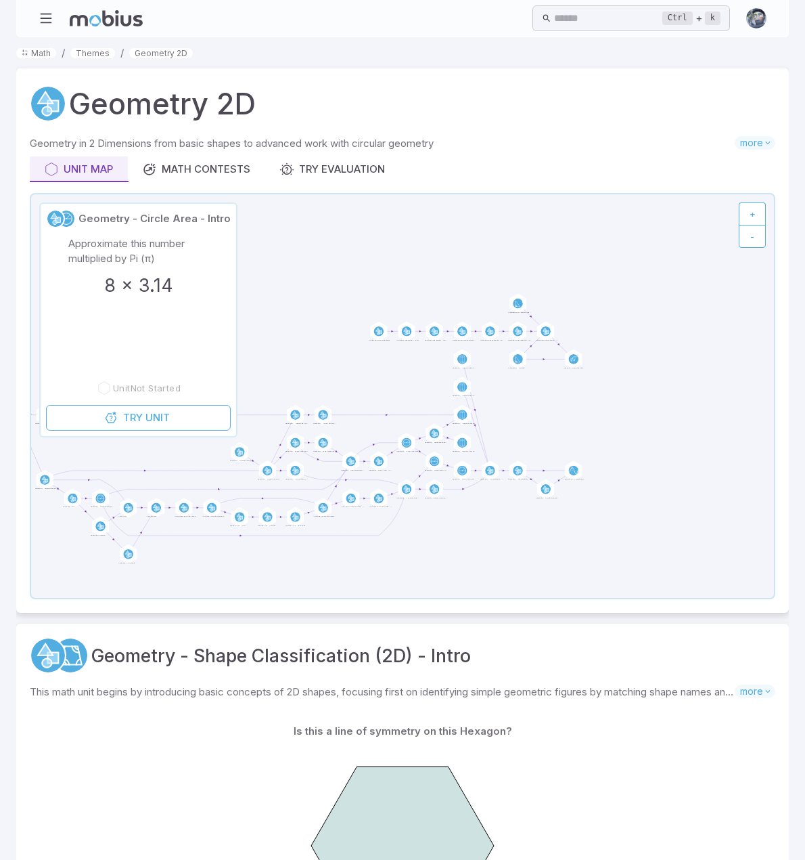
drag, startPoint x: 506, startPoint y: 345, endPoint x: 537, endPoint y: 393, distance: 57.3
click at [537, 393] on icon at bounding box center [402, 395] width 743 height 403
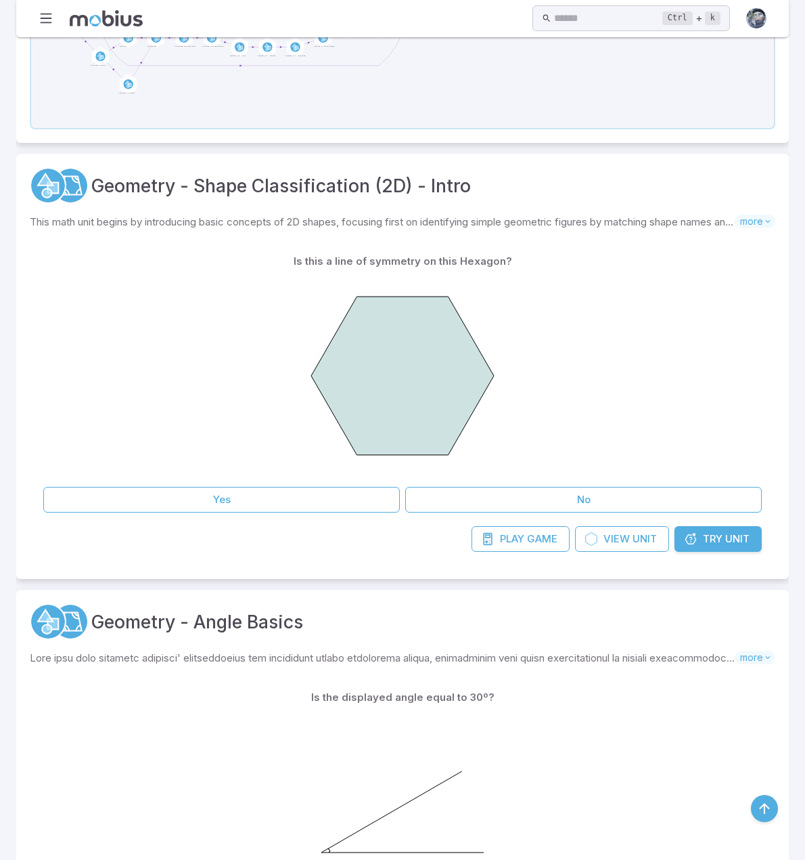
scroll to position [474, 0]
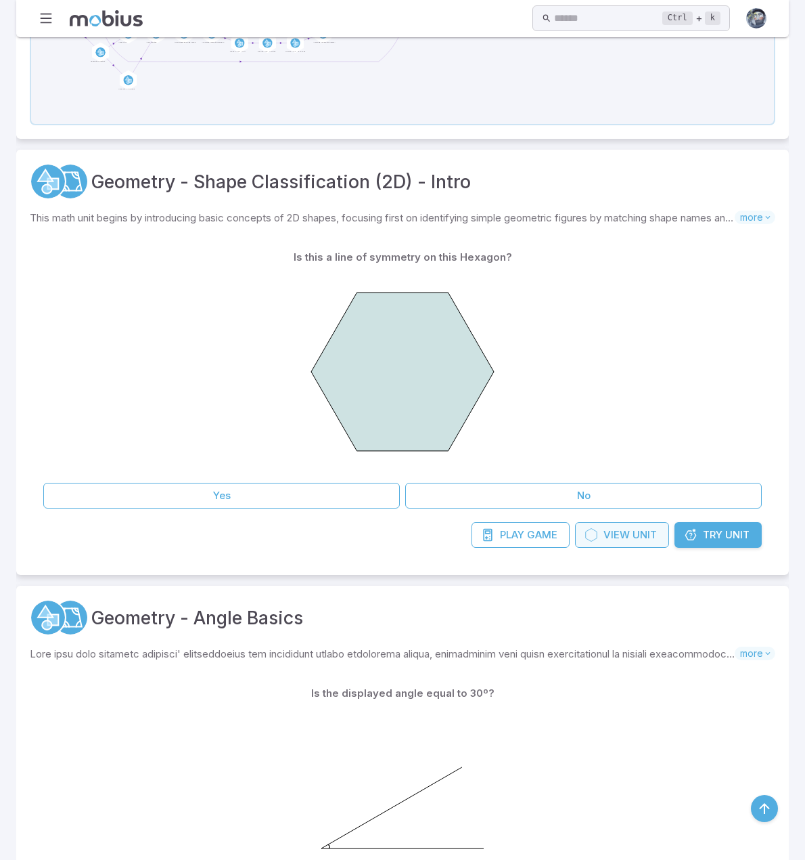
click at [645, 542] on span "Unit" at bounding box center [645, 534] width 24 height 15
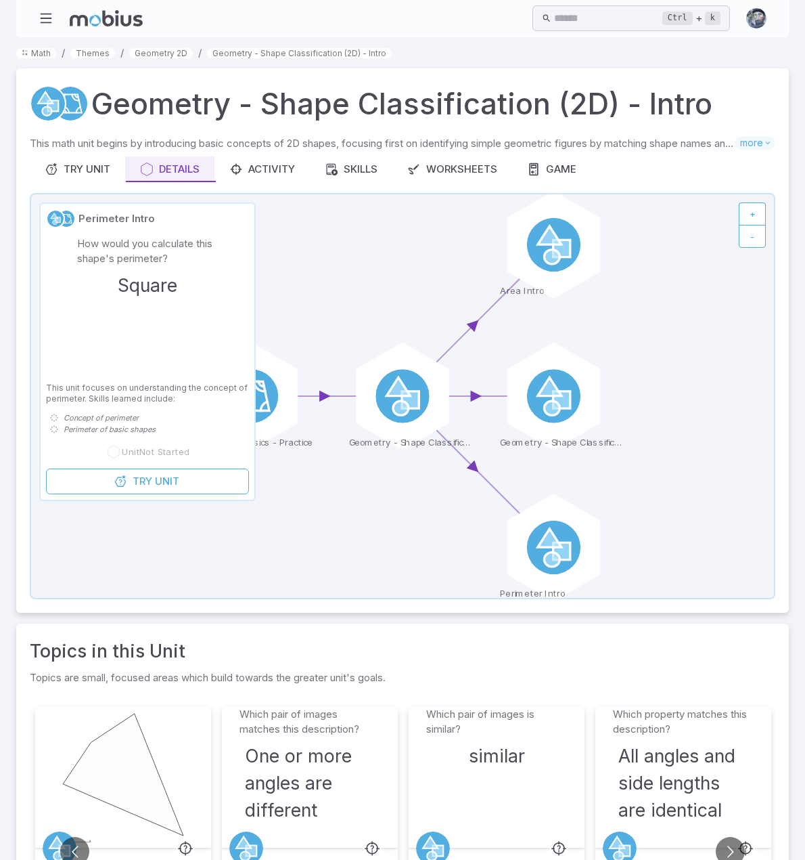
click at [539, 53] on section "Math / Themes / Geometry 2D / Geometry - Shape Classification (2D) - Intro Geom…" at bounding box center [402, 535] width 805 height 997
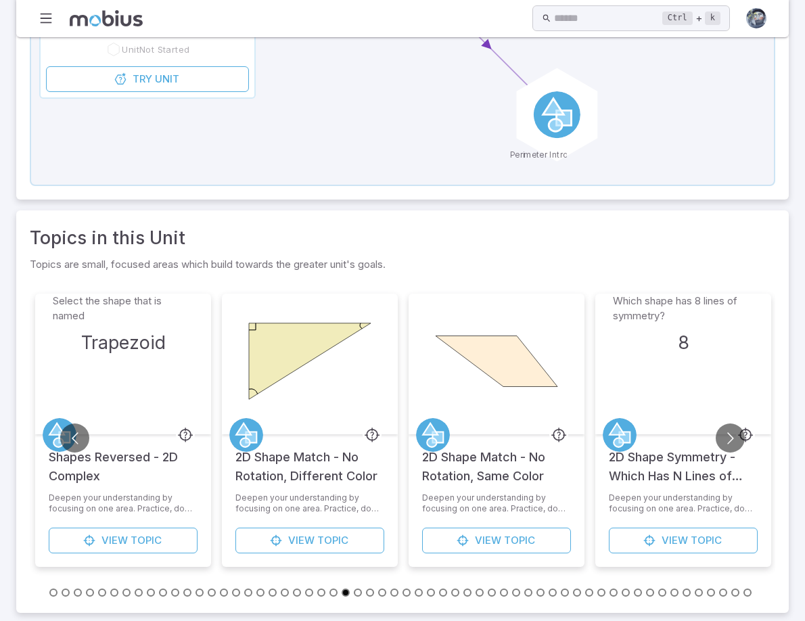
scroll to position [433, 0]
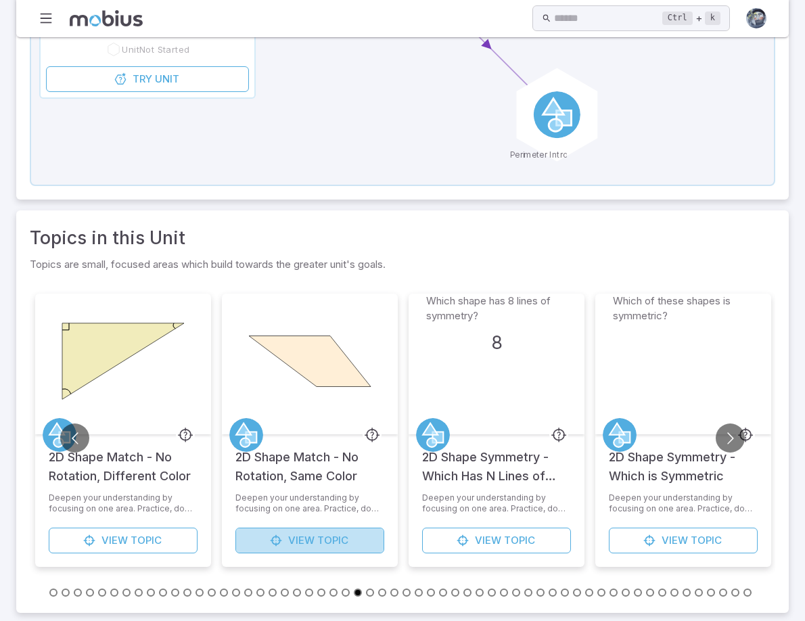
click at [315, 539] on link "View Topic" at bounding box center [310, 541] width 149 height 26
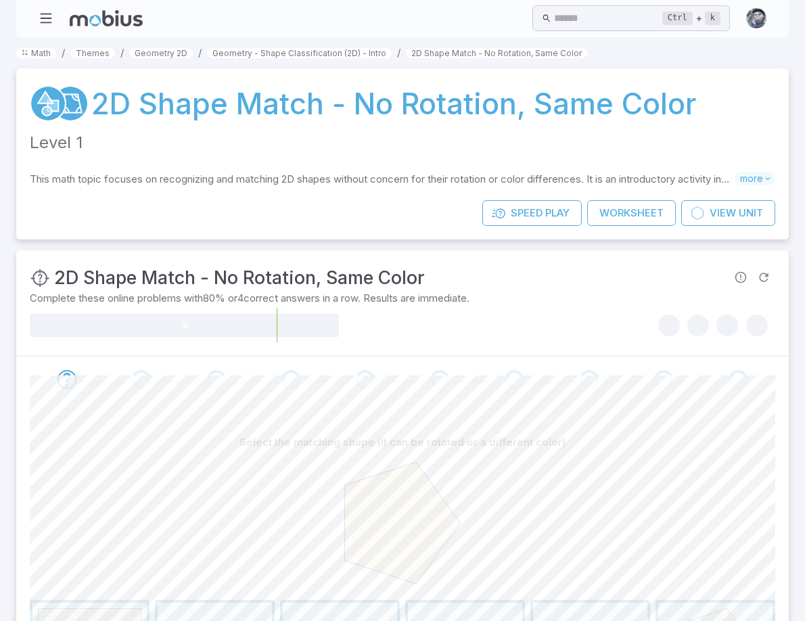
click at [373, 114] on link "2D Shape Match - No Rotation, Same Color" at bounding box center [393, 103] width 605 height 43
